Goal: Transaction & Acquisition: Purchase product/service

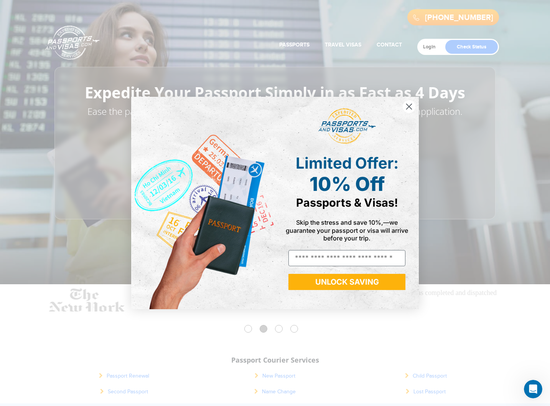
click at [275, 376] on div "Close dialog Limited Offer: 10% Off Passports & Visas! Skip the stress and save…" at bounding box center [275, 203] width 550 height 406
